Goal: Information Seeking & Learning: Learn about a topic

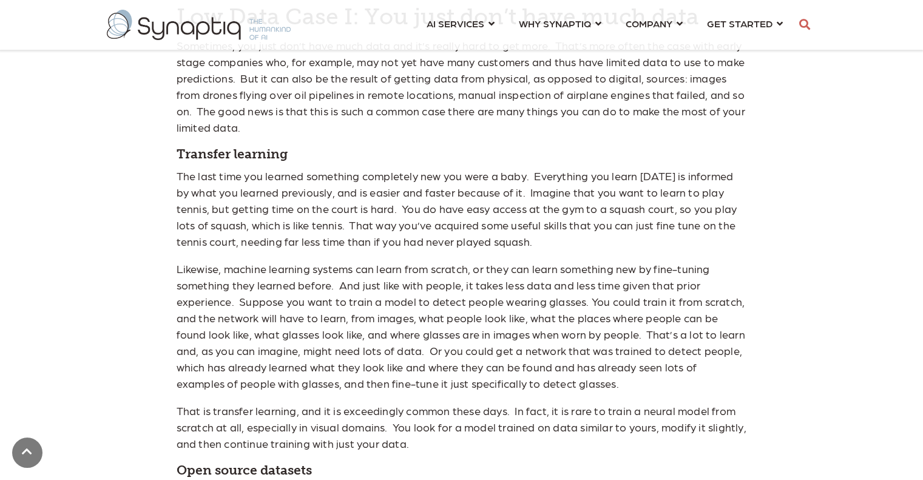
scroll to position [1114, 0]
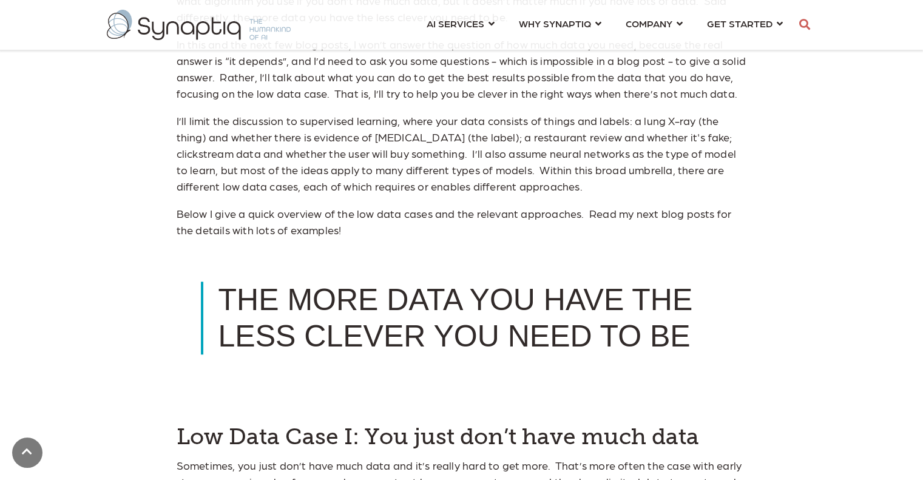
click at [284, 305] on blockquote "THE MORE DATA YOU HAVE THE LESS CLEVER YOU NEED TO BE" at bounding box center [462, 318] width 522 height 73
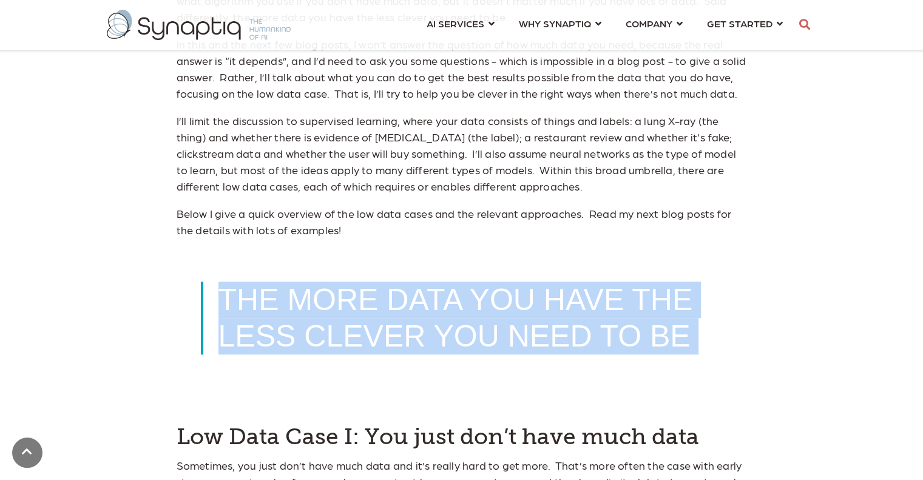
click at [284, 305] on blockquote "THE MORE DATA YOU HAVE THE LESS CLEVER YOU NEED TO BE" at bounding box center [462, 318] width 522 height 73
copy span "THE MORE DATA YOU HAVE THE LESS CLEVER YOU NEED TO BE"
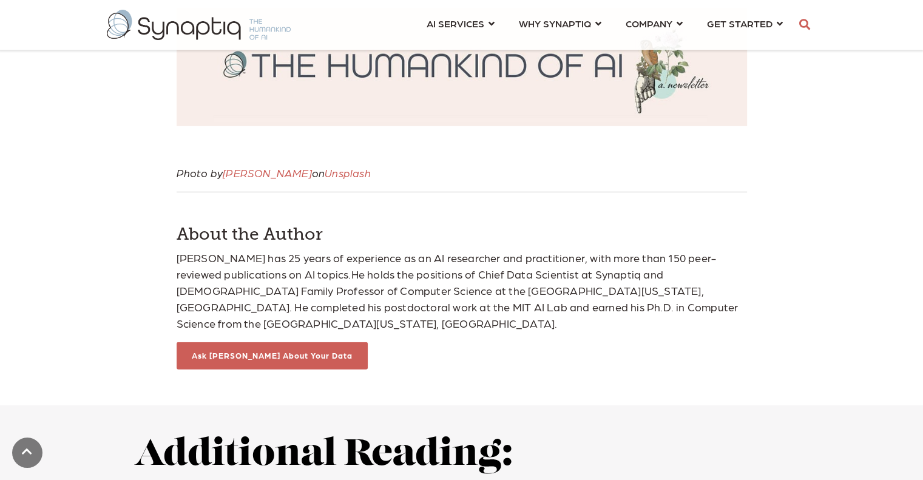
scroll to position [3286, 0]
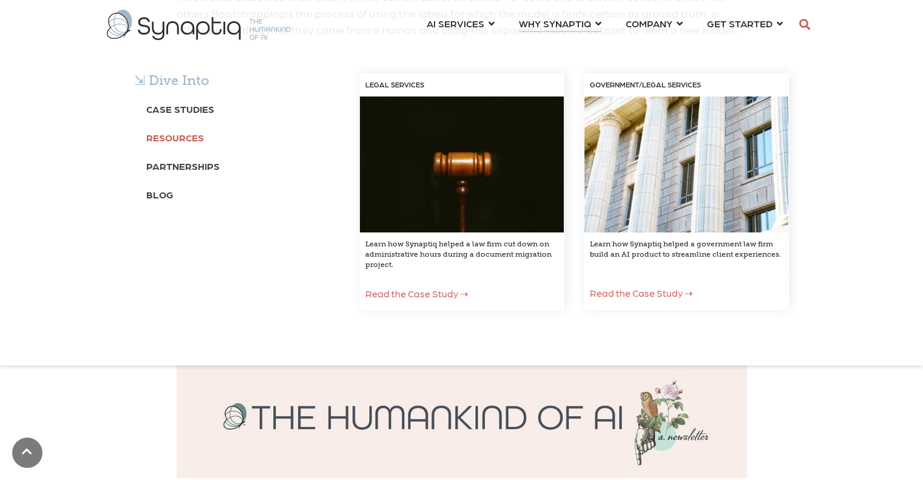
click at [160, 137] on b "Resources" at bounding box center [175, 138] width 58 height 12
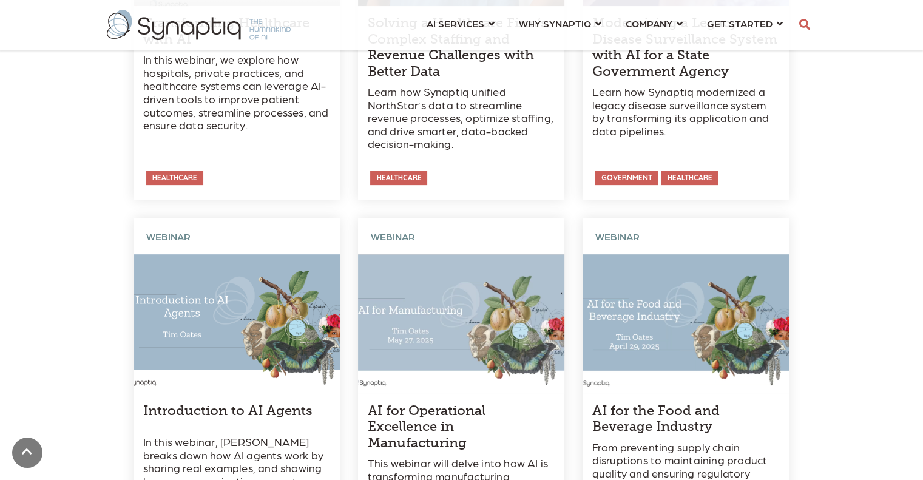
scroll to position [4660, 0]
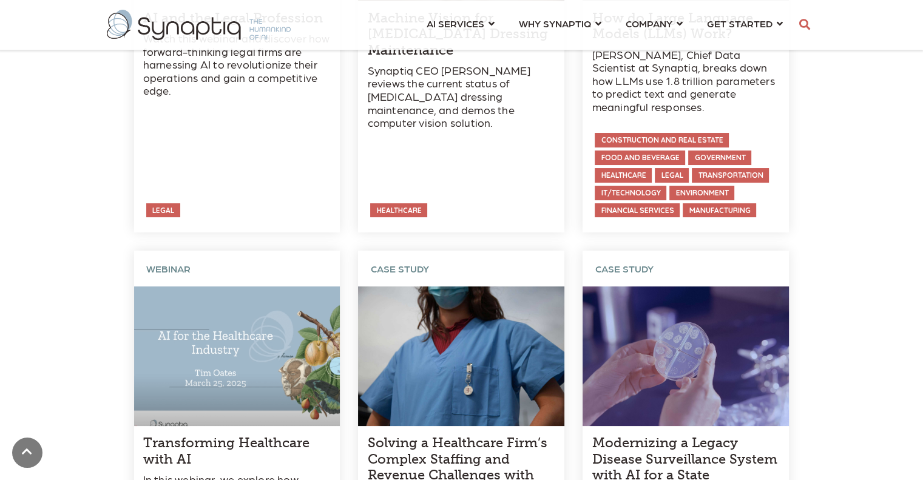
click at [432, 380] on link at bounding box center [461, 435] width 206 height 369
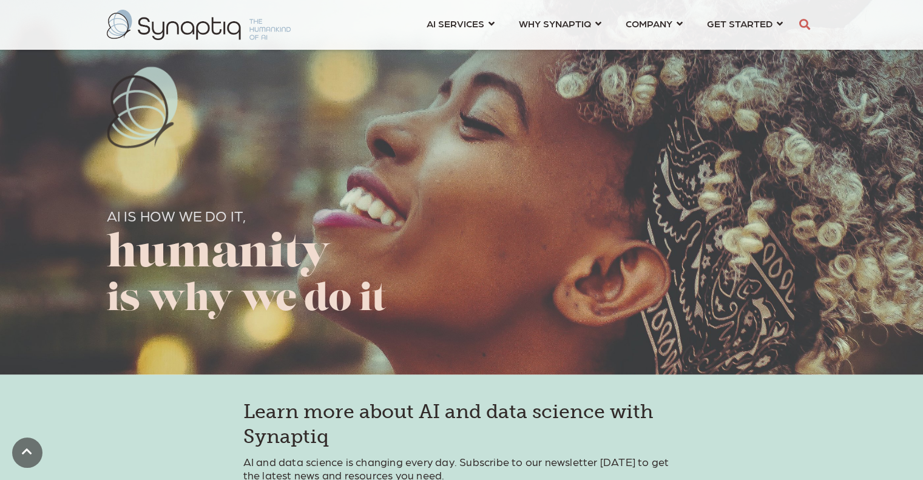
scroll to position [2124, 0]
